Goal: Transaction & Acquisition: Obtain resource

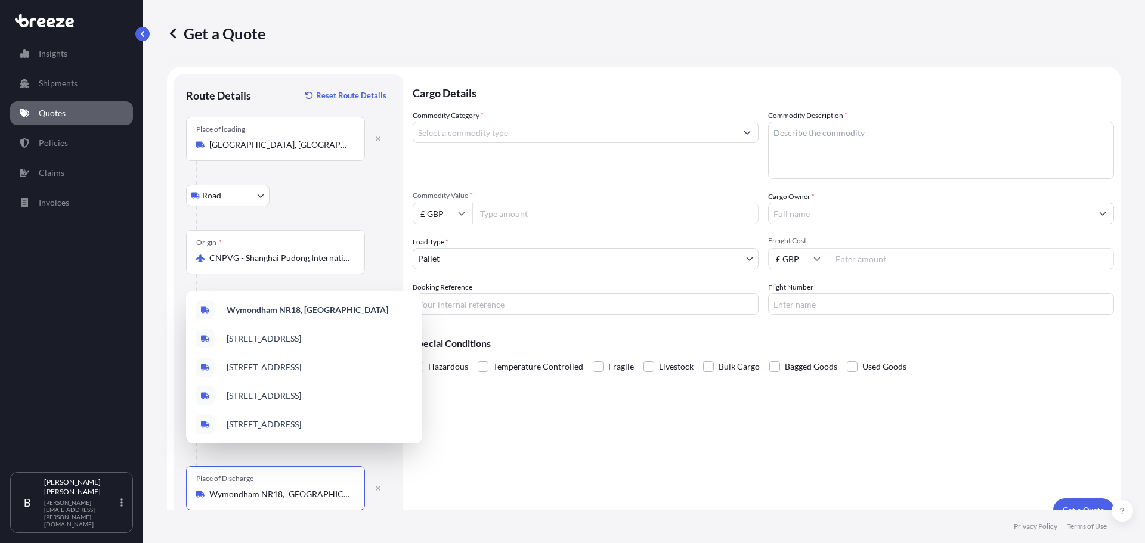
select select "Road"
select select "Air"
select select "Road"
select select "1"
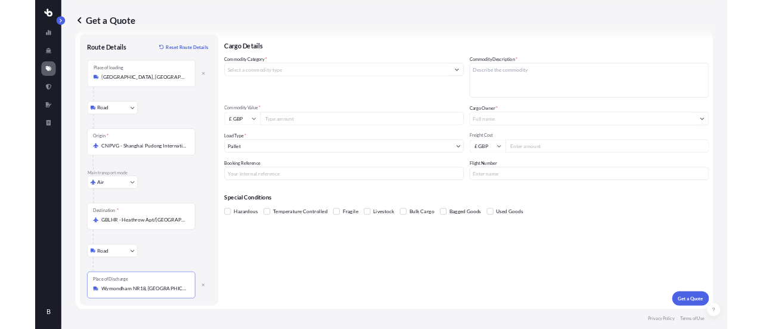
scroll to position [18, 0]
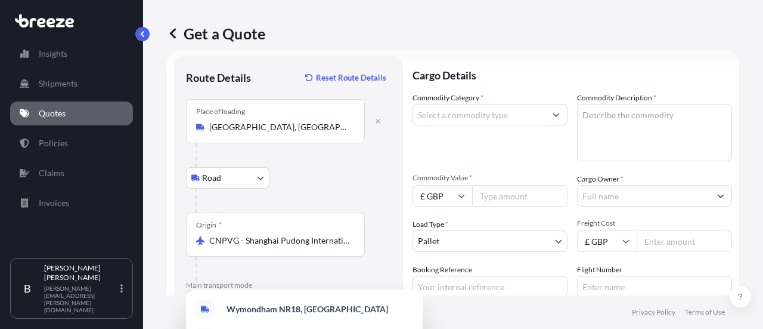
click at [601, 123] on textarea "Commodity Description *" at bounding box center [654, 132] width 155 height 57
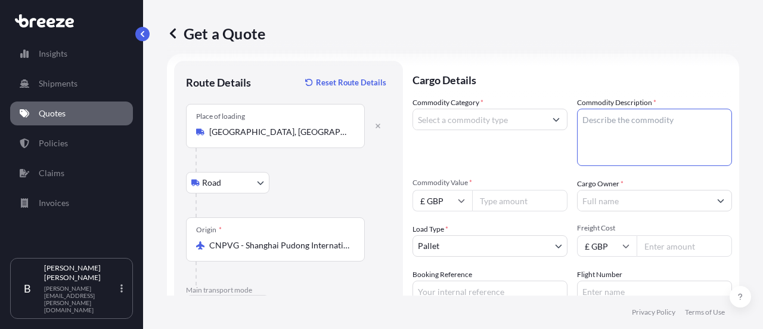
scroll to position [0, 0]
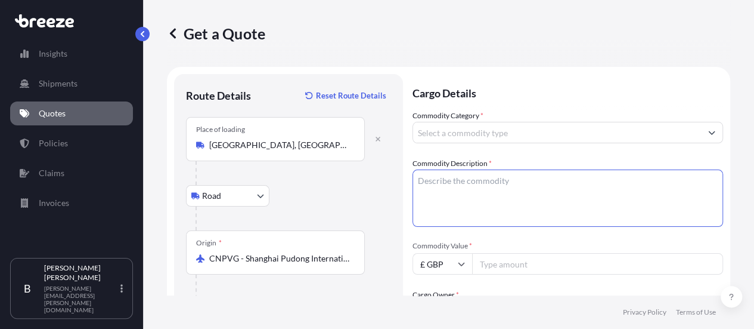
click at [468, 135] on input "Commodity Category *" at bounding box center [557, 132] width 288 height 21
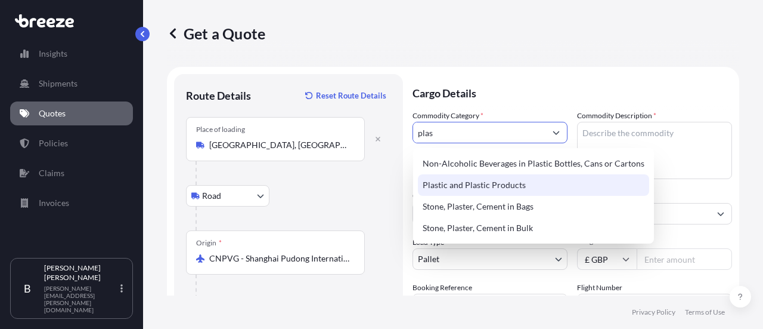
click at [501, 187] on div "Plastic and Plastic Products" at bounding box center [533, 184] width 231 height 21
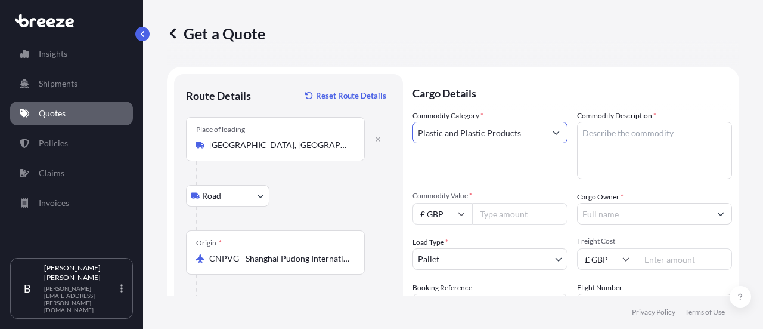
type input "Plastic and Plastic Products"
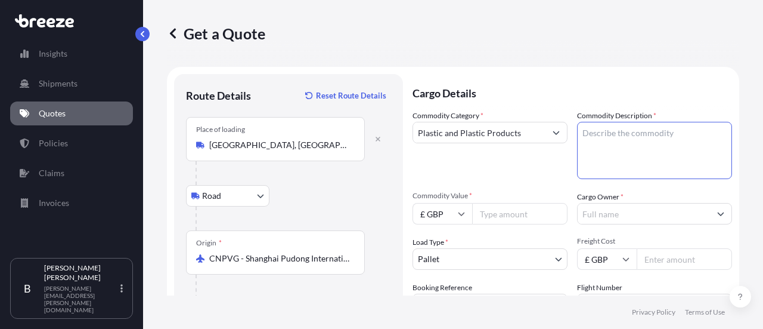
click at [607, 135] on textarea "Commodity Description *" at bounding box center [654, 150] width 155 height 57
paste textarea "Articles for the conveyance or packaging of goods, of plastics"
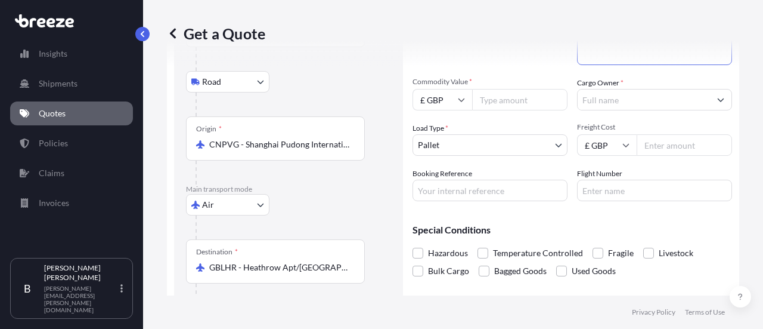
scroll to position [119, 0]
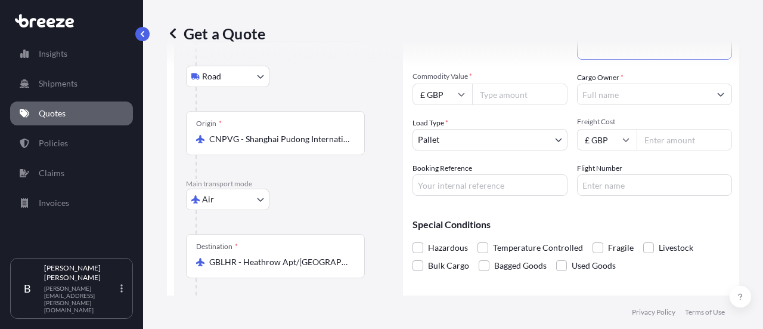
type textarea "Articles for the conveyance or packaging of goods, of plastics"
click at [497, 98] on input "Commodity Value *" at bounding box center [519, 93] width 95 height 21
click at [450, 94] on input "£ GBP" at bounding box center [443, 93] width 60 height 21
click at [446, 181] on div "$ USD" at bounding box center [442, 177] width 50 height 23
type input "$ USD"
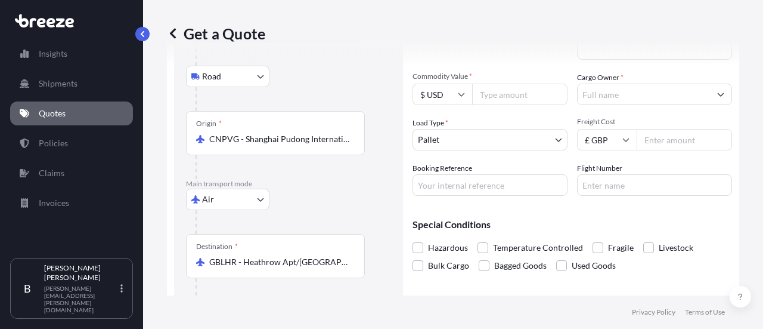
click at [521, 98] on input "Commodity Value *" at bounding box center [519, 93] width 95 height 21
type input "3000"
click at [512, 140] on body "Insights Shipments Quotes Policies Claims Invoices B [PERSON_NAME] [PERSON_NAME…" at bounding box center [381, 164] width 763 height 329
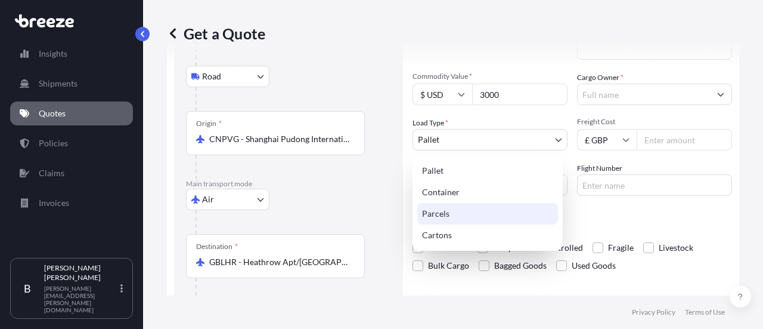
click at [448, 215] on div "Parcels" at bounding box center [487, 213] width 141 height 21
select select "3"
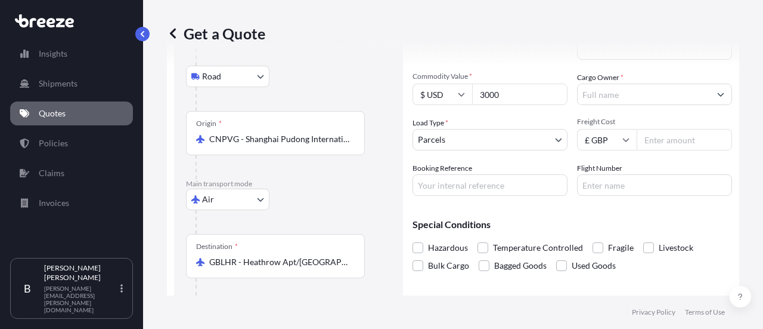
scroll to position [60, 0]
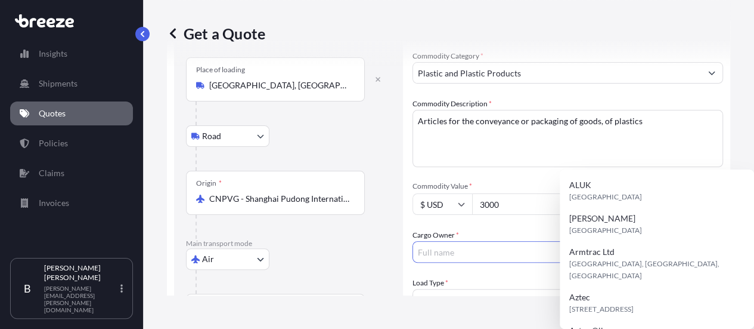
click at [601, 241] on input "Cargo Owner *" at bounding box center [557, 251] width 288 height 21
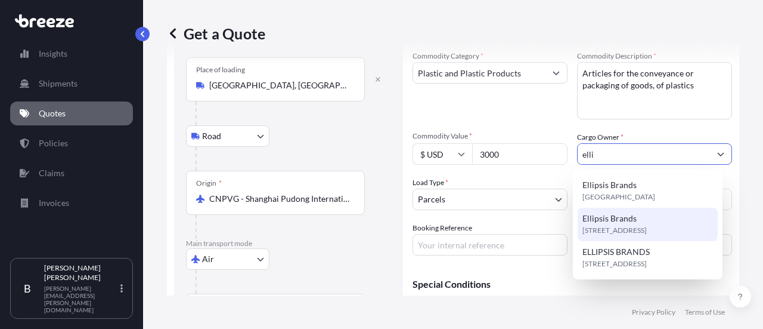
click at [646, 220] on div "Ellipsis Brands [STREET_ADDRESS]" at bounding box center [648, 224] width 140 height 33
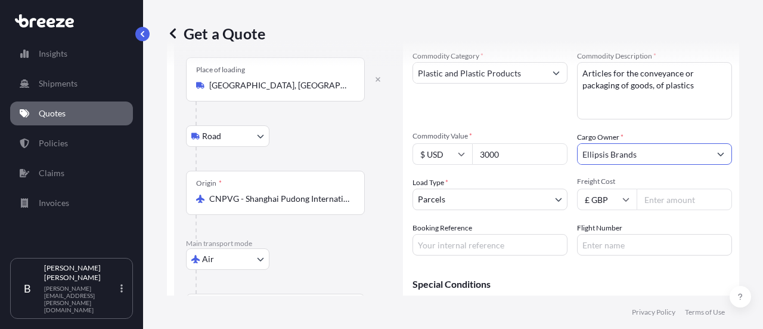
type input "Ellipsis Brands"
click at [673, 206] on input "Freight Cost" at bounding box center [684, 198] width 95 height 21
type input "3500"
drag, startPoint x: 511, startPoint y: 250, endPoint x: 517, endPoint y: 250, distance: 6.6
click at [511, 250] on input "Booking Reference" at bounding box center [490, 244] width 155 height 21
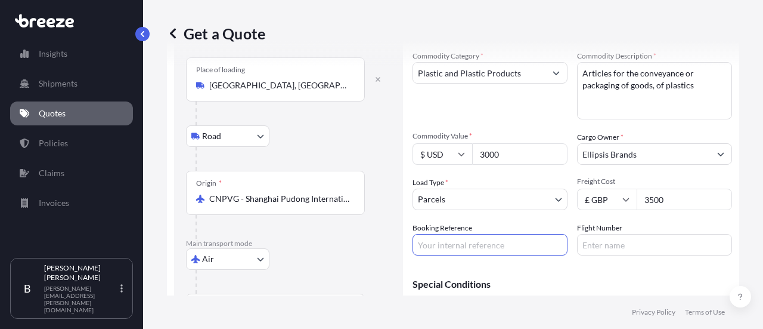
paste input "2NIA5090010"
type input "2NIA5090010"
click at [682, 247] on input "Flight Number" at bounding box center [654, 244] width 155 height 21
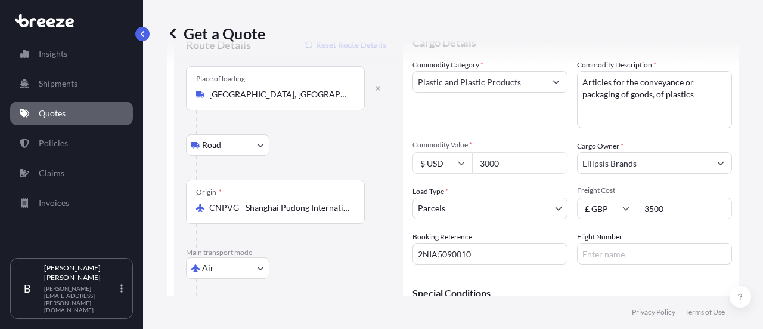
scroll to position [119, 0]
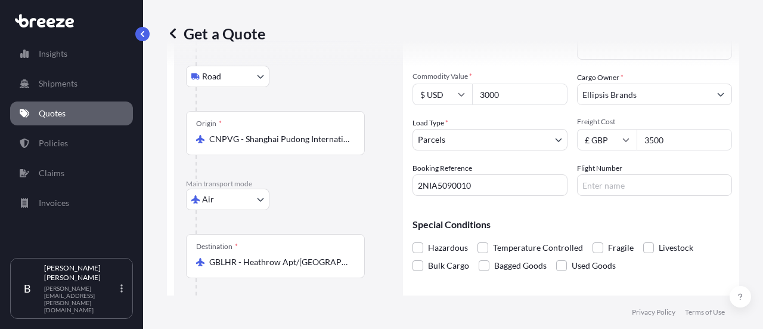
click at [441, 190] on input "2NIA5090010" at bounding box center [490, 184] width 155 height 21
click at [602, 188] on input "Flight Number" at bounding box center [654, 184] width 155 height 21
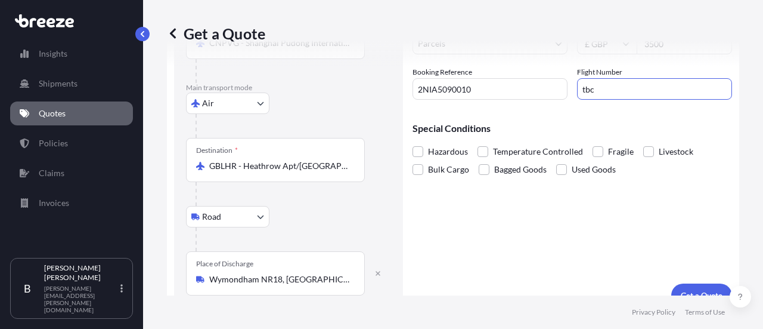
scroll to position [233, 0]
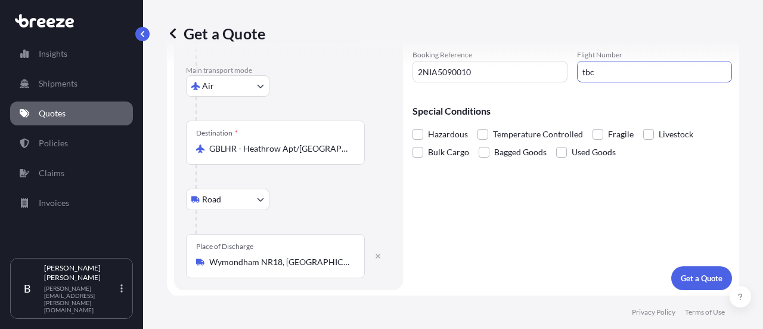
type input "tbc"
click at [695, 276] on p "Get a Quote" at bounding box center [702, 278] width 42 height 12
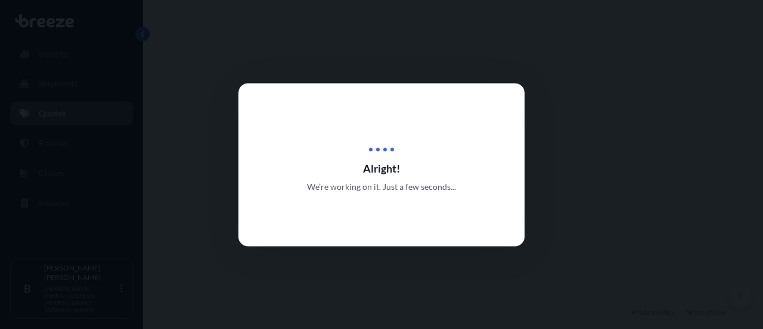
select select "Road"
select select "Air"
select select "Road"
select select "3"
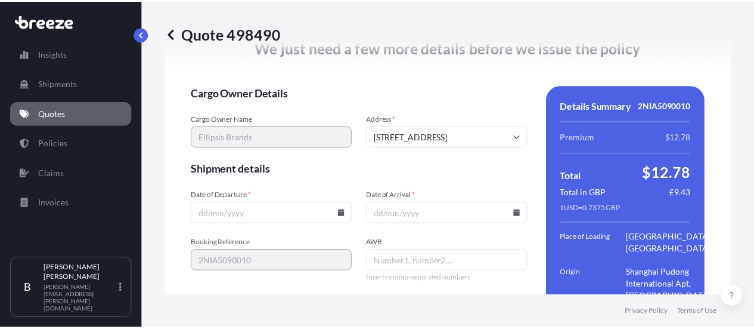
scroll to position [1875, 0]
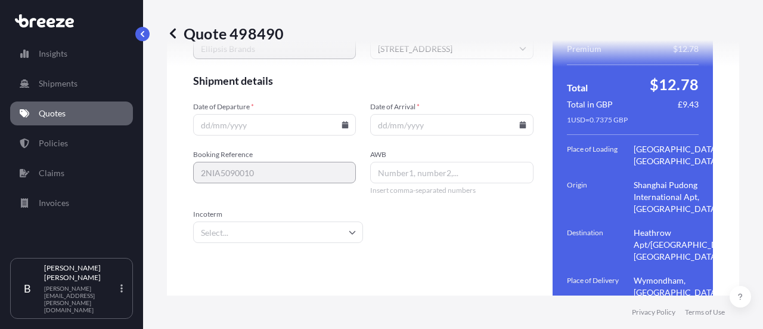
click at [315, 126] on input "Date of Departure *" at bounding box center [274, 124] width 163 height 21
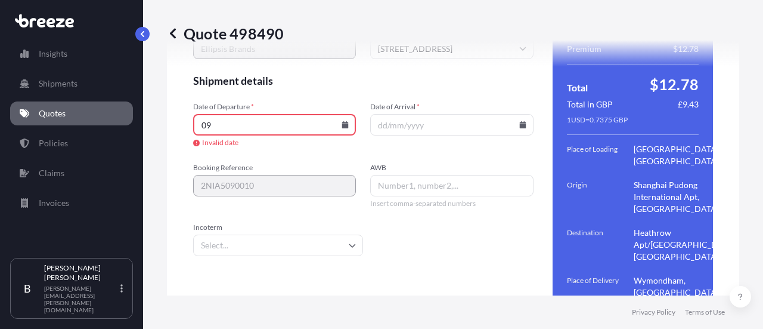
click at [342, 121] on icon at bounding box center [345, 124] width 7 height 7
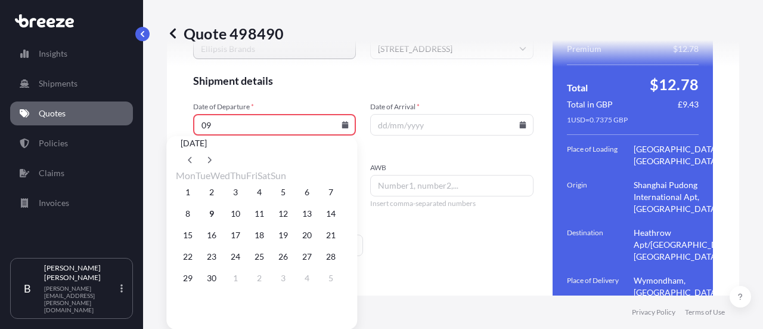
scroll to position [1911, 0]
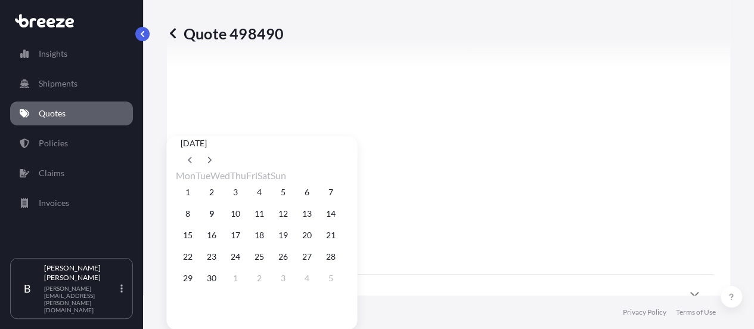
click at [225, 224] on div "8 9 10 11 12 13 14" at bounding box center [262, 213] width 172 height 21
click at [221, 223] on button "9" at bounding box center [211, 213] width 19 height 19
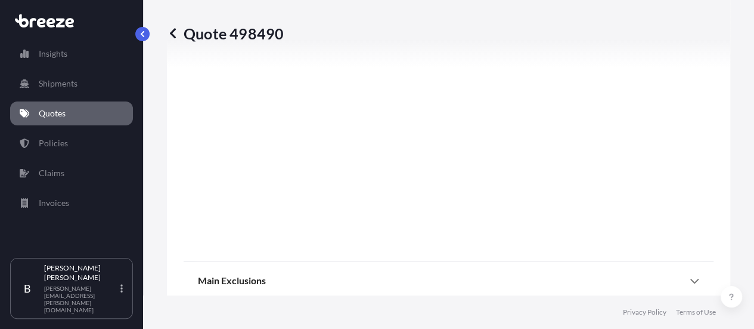
type input "[DATE]"
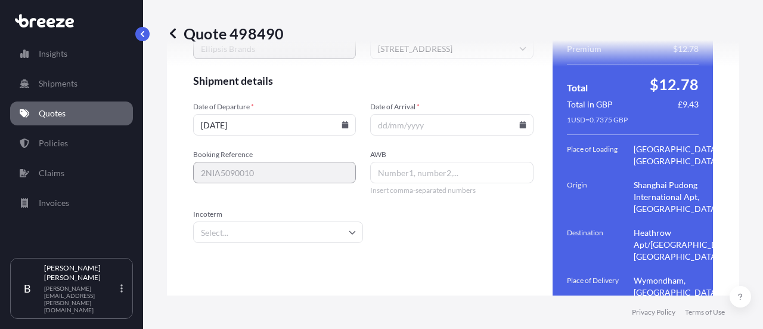
click at [519, 121] on icon at bounding box center [522, 124] width 7 height 7
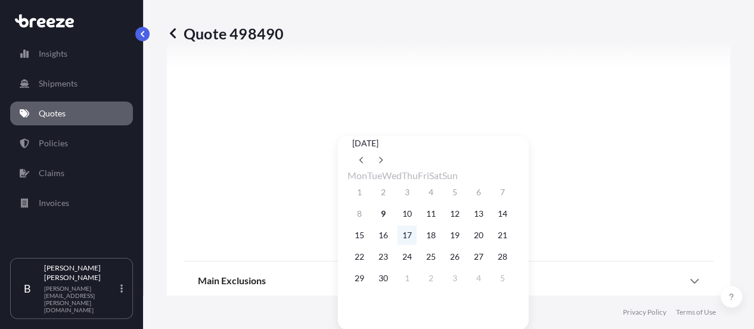
click at [412, 245] on button "17" at bounding box center [407, 234] width 19 height 19
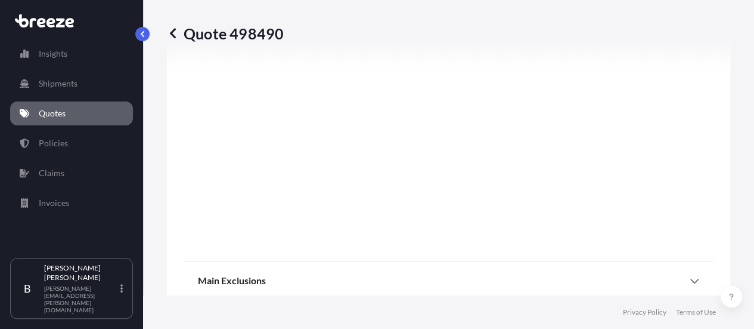
type input "[DATE]"
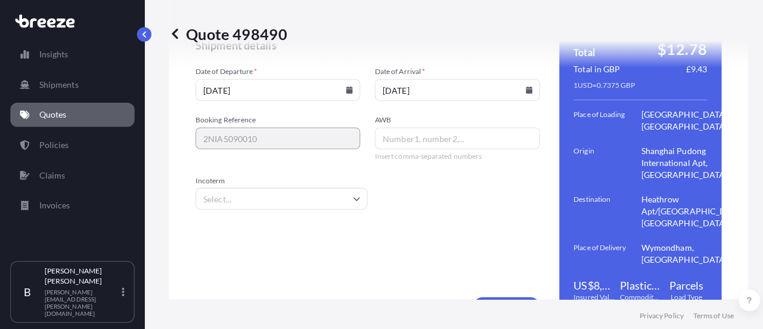
scroll to position [1875, 0]
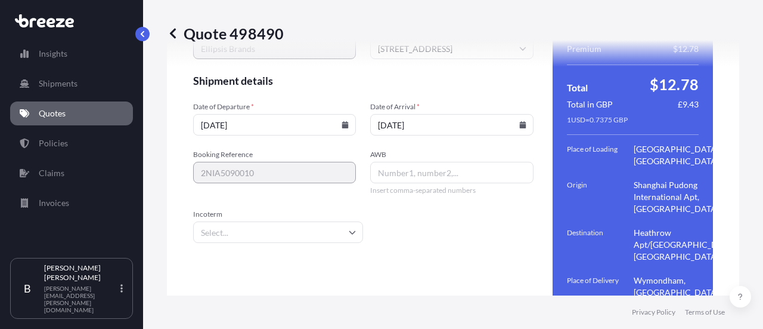
click at [388, 171] on input "AWB" at bounding box center [451, 172] width 163 height 21
type input "tbc"
click at [318, 226] on input "Incoterm" at bounding box center [278, 231] width 170 height 21
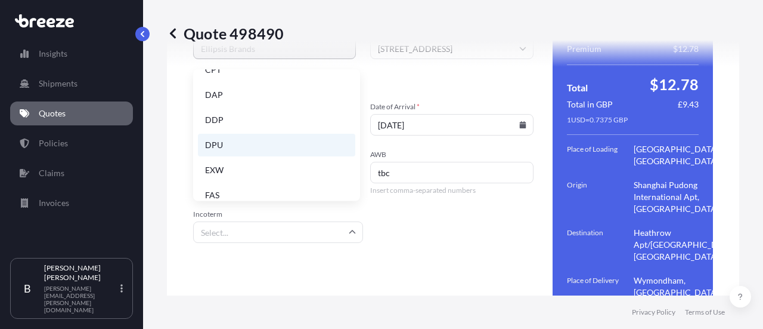
scroll to position [151, 0]
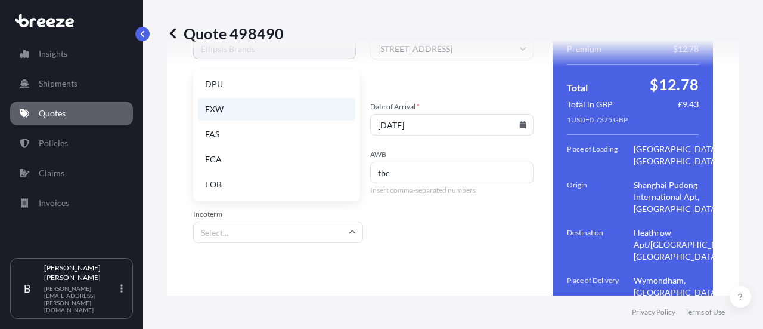
click at [239, 117] on li "EXW" at bounding box center [276, 109] width 157 height 23
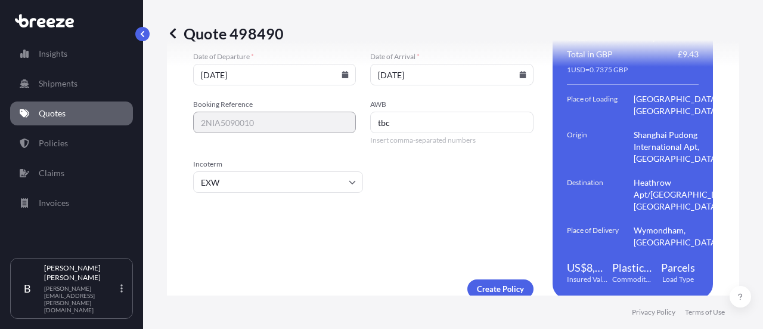
scroll to position [1939, 0]
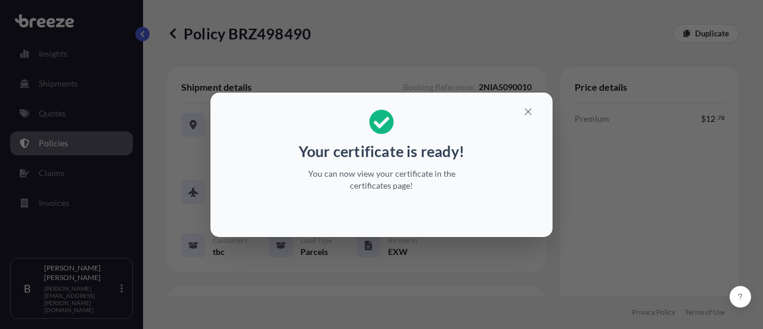
click at [632, 160] on div "Your certificate is ready! You can now view your certificate in the certificate…" at bounding box center [381, 164] width 763 height 329
